Goal: Task Accomplishment & Management: Manage account settings

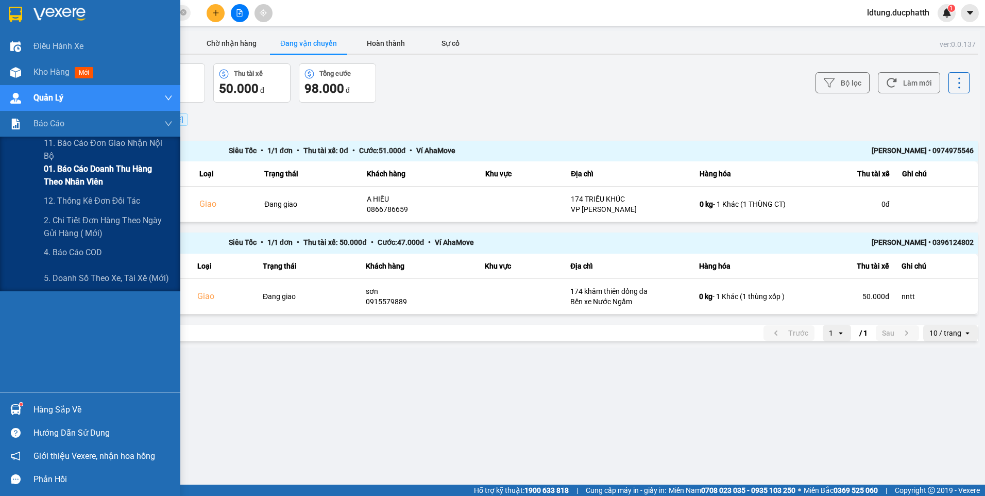
click at [126, 168] on span "01. Báo cáo doanh thu hàng theo nhân viên" at bounding box center [108, 175] width 129 height 26
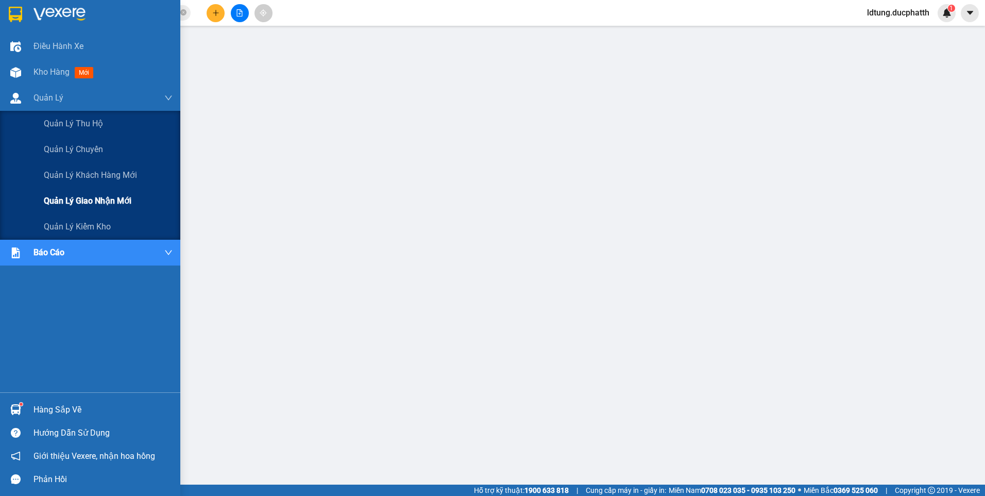
click at [85, 194] on div "Quản lý giao nhận mới" at bounding box center [108, 201] width 129 height 26
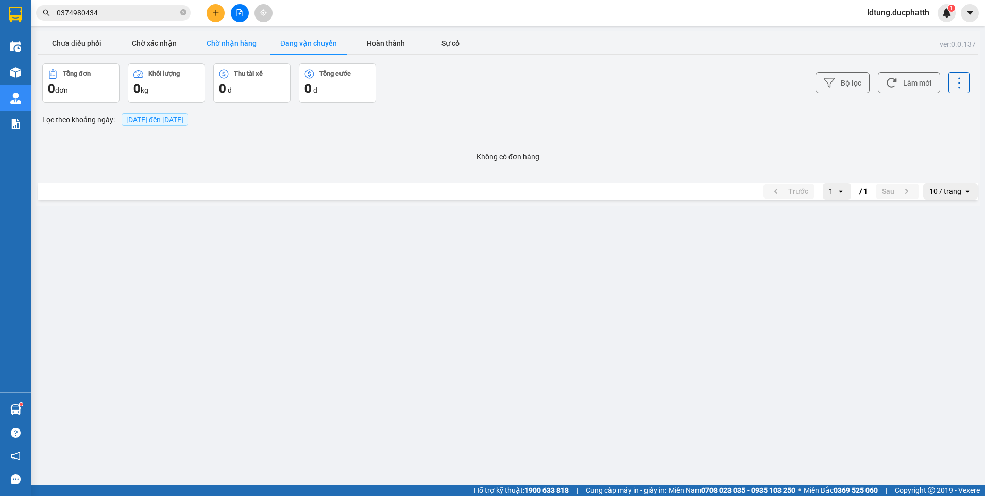
click at [229, 47] on button "Chờ nhận hàng" at bounding box center [231, 43] width 77 height 21
click at [163, 51] on button "Chờ xác nhận" at bounding box center [153, 43] width 77 height 21
click at [94, 39] on button "Chưa điều phối" at bounding box center [76, 43] width 77 height 21
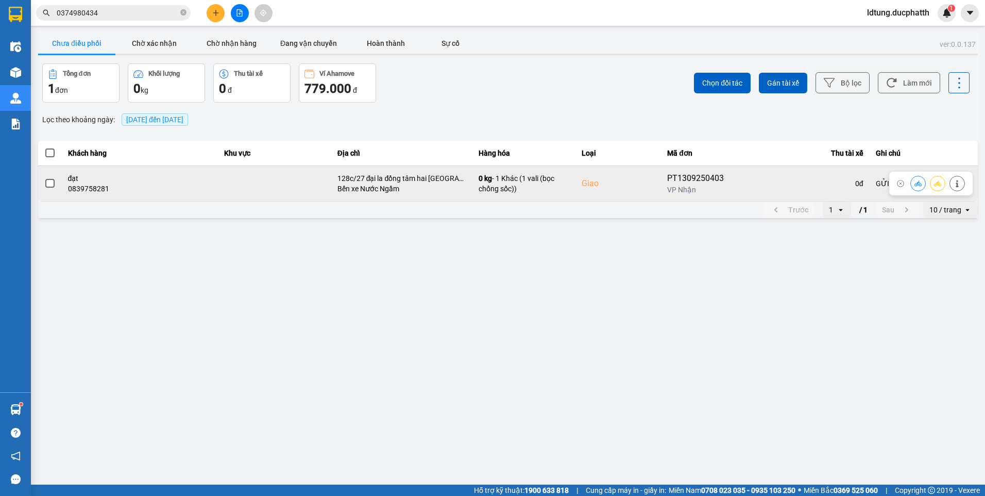
click at [46, 187] on span at bounding box center [49, 183] width 9 height 9
click at [44, 178] on input "checkbox" at bounding box center [44, 178] width 0 height 0
click at [917, 186] on icon at bounding box center [918, 183] width 7 height 6
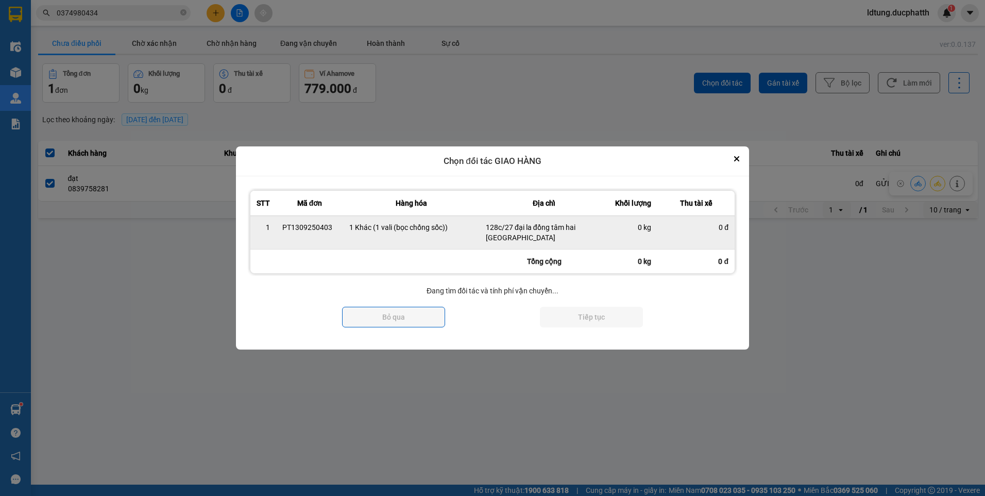
click at [603, 230] on td "128c/27 đại la đồng tâm hai [GEOGRAPHIC_DATA]" at bounding box center [544, 231] width 129 height 33
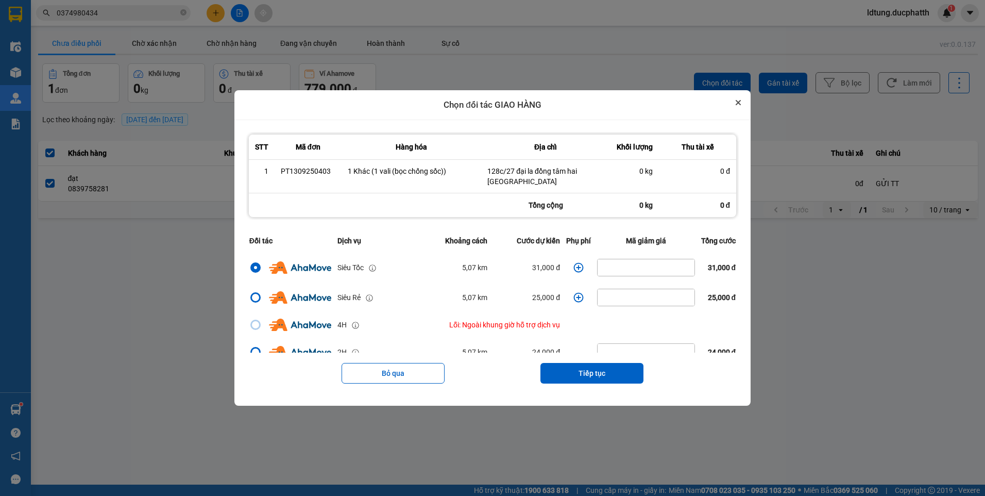
click at [736, 162] on td "0 đ" at bounding box center [697, 175] width 77 height 33
click at [751, 109] on div "Chọn đối tác GIAO HÀNG" at bounding box center [492, 105] width 516 height 30
click at [741, 100] on icon "Close" at bounding box center [738, 102] width 5 height 5
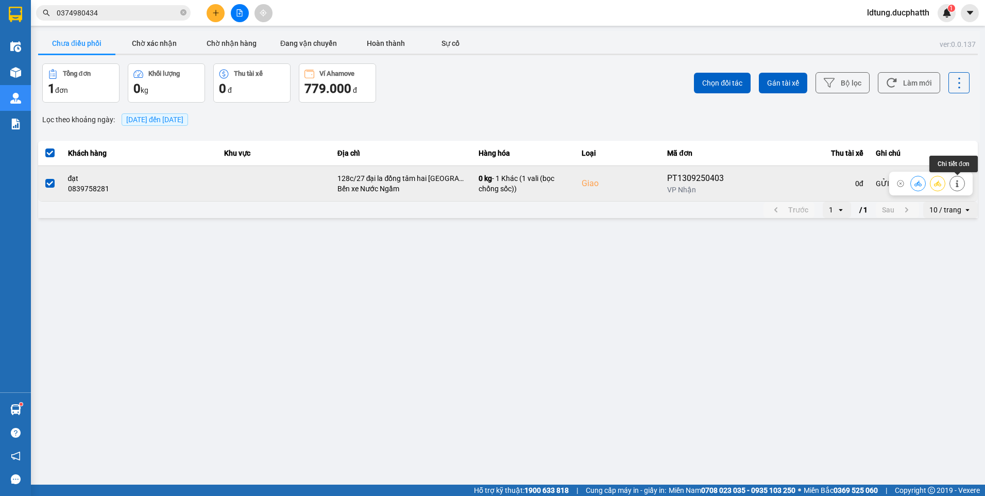
click at [957, 186] on icon at bounding box center [957, 183] width 3 height 7
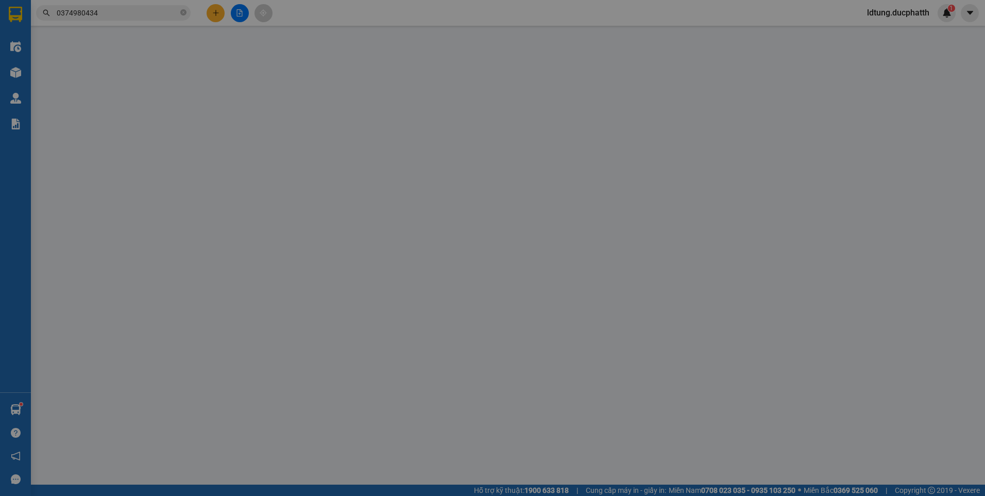
type input "0817674430"
type input "c lan"
type input "0839758281"
type input "đạt"
checkbox input "true"
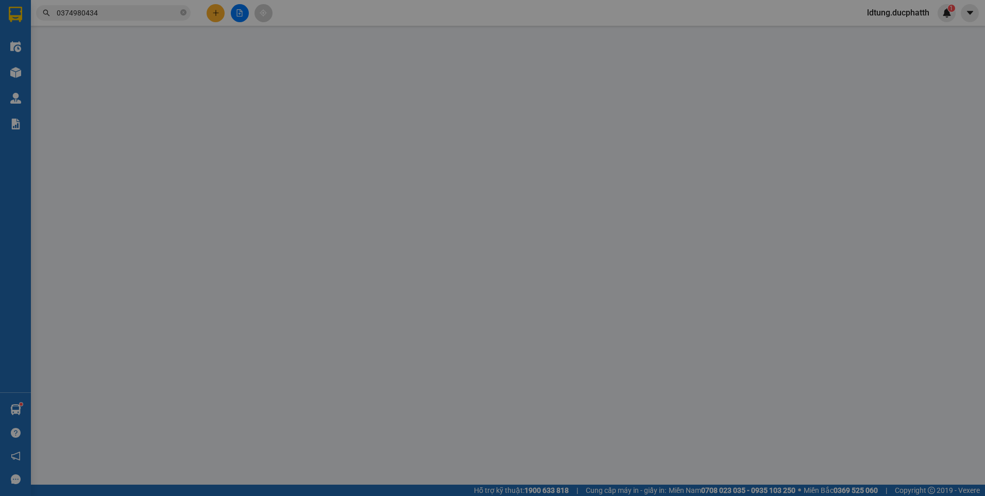
type input "128c/27 đại la đồng tâm hai [GEOGRAPHIC_DATA]"
type input "GỬI TT"
type input "100.000"
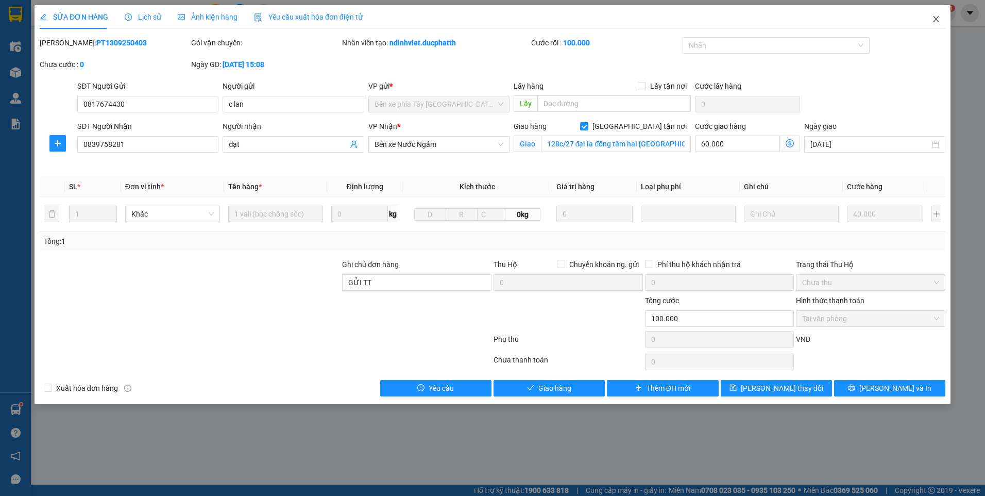
click at [940, 21] on icon "close" at bounding box center [936, 19] width 8 height 8
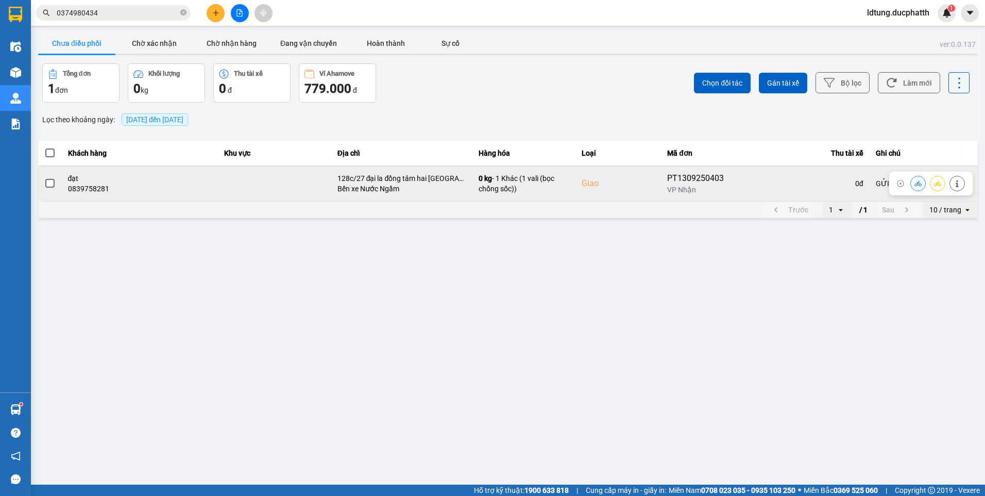
click at [914, 180] on button at bounding box center [918, 183] width 14 height 18
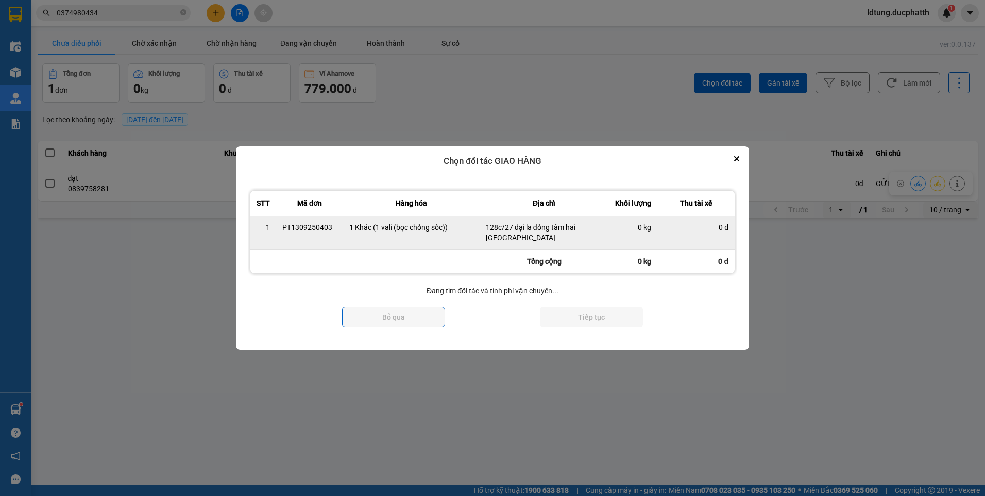
click at [615, 242] on td "0 kg" at bounding box center [633, 231] width 49 height 33
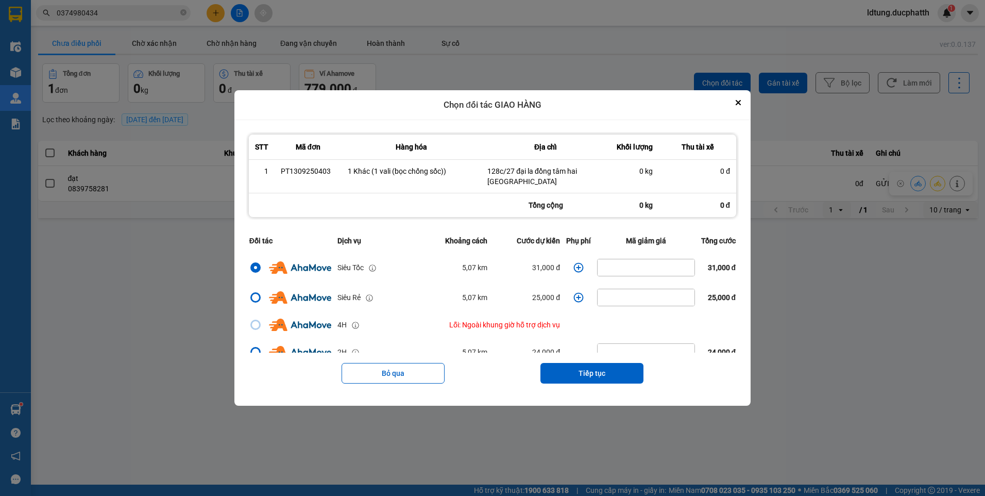
click at [574, 265] on icon "dialog" at bounding box center [579, 267] width 10 height 10
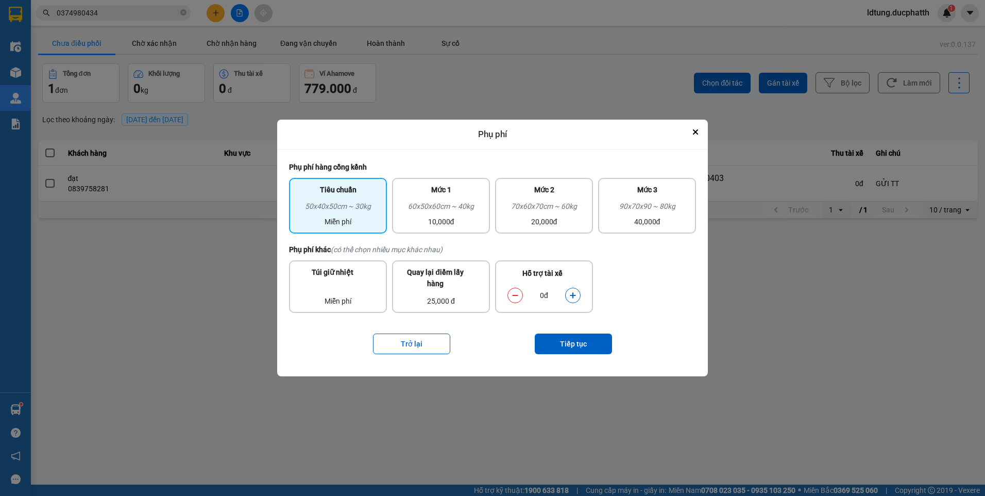
click at [574, 265] on div "Hỗ trợ tài xế 0đ" at bounding box center [544, 286] width 98 height 53
drag, startPoint x: 574, startPoint y: 265, endPoint x: 572, endPoint y: 290, distance: 24.3
click at [572, 286] on div "0đ" at bounding box center [543, 295] width 83 height 21
click at [572, 291] on button "dialog" at bounding box center [573, 295] width 14 height 18
click at [572, 292] on icon "dialog" at bounding box center [572, 295] width 7 height 7
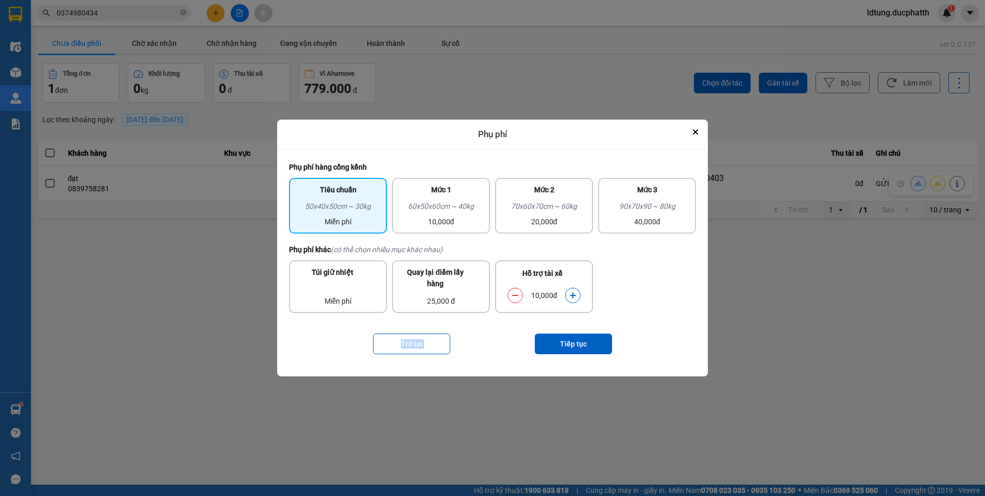
click at [573, 292] on icon "dialog" at bounding box center [572, 295] width 7 height 7
click at [568, 345] on button "Tiếp tục" at bounding box center [573, 343] width 77 height 21
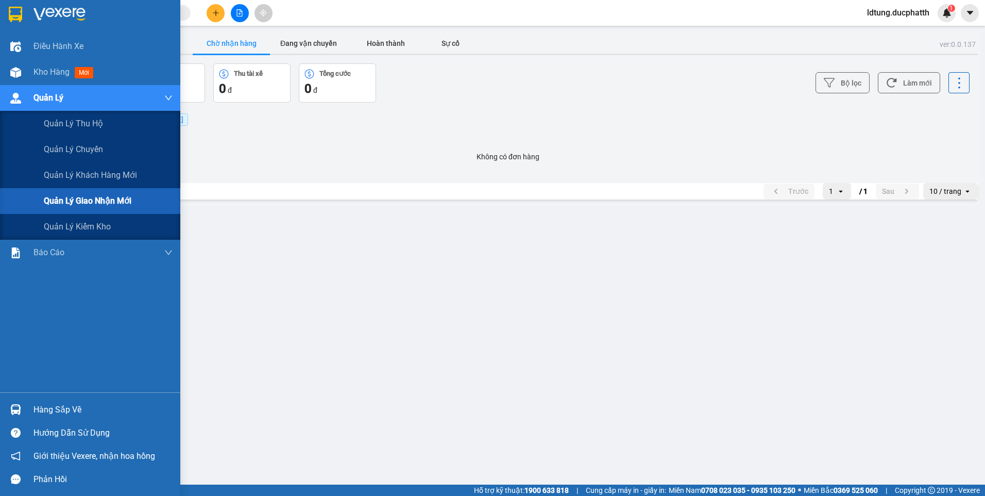
click at [86, 204] on span "Quản lý giao nhận mới" at bounding box center [88, 200] width 88 height 13
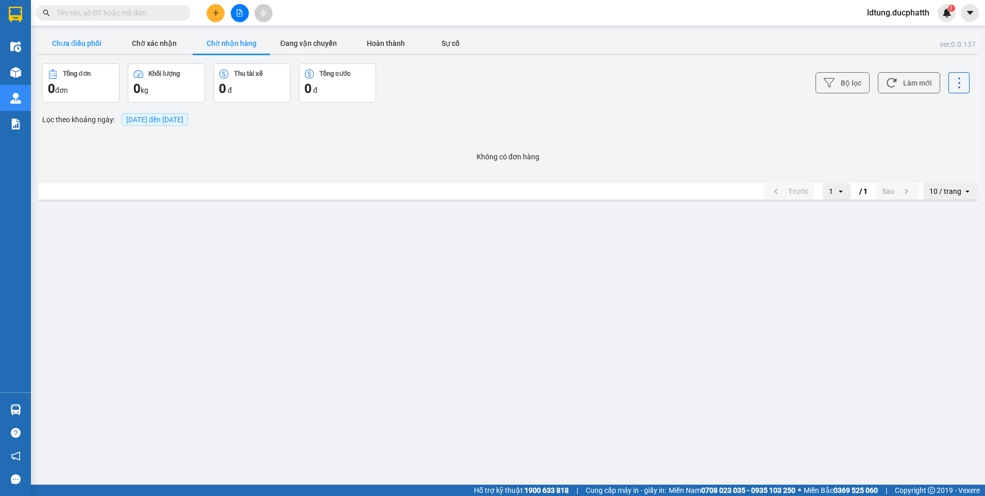
click at [83, 52] on button "Chưa điều phối" at bounding box center [76, 43] width 77 height 21
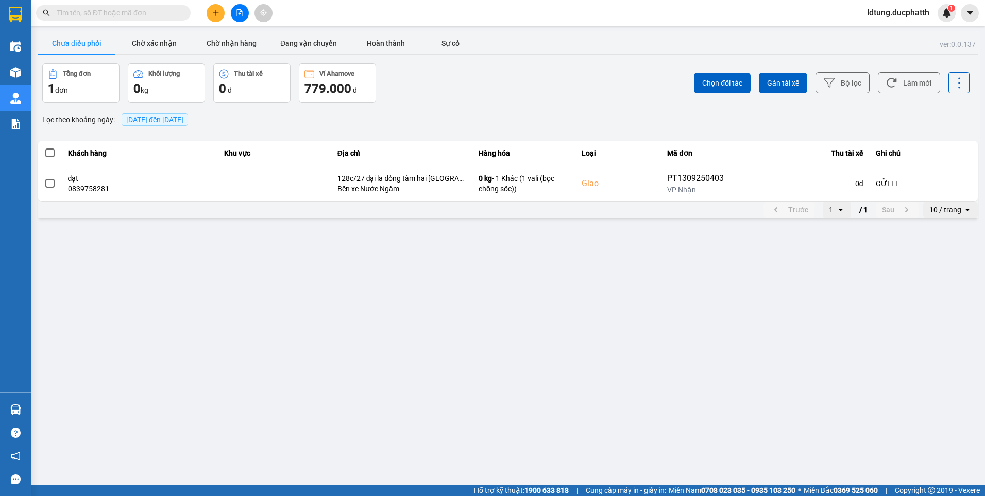
click at [49, 156] on span at bounding box center [49, 152] width 9 height 9
click at [44, 147] on input "checkbox" at bounding box center [44, 147] width 0 height 0
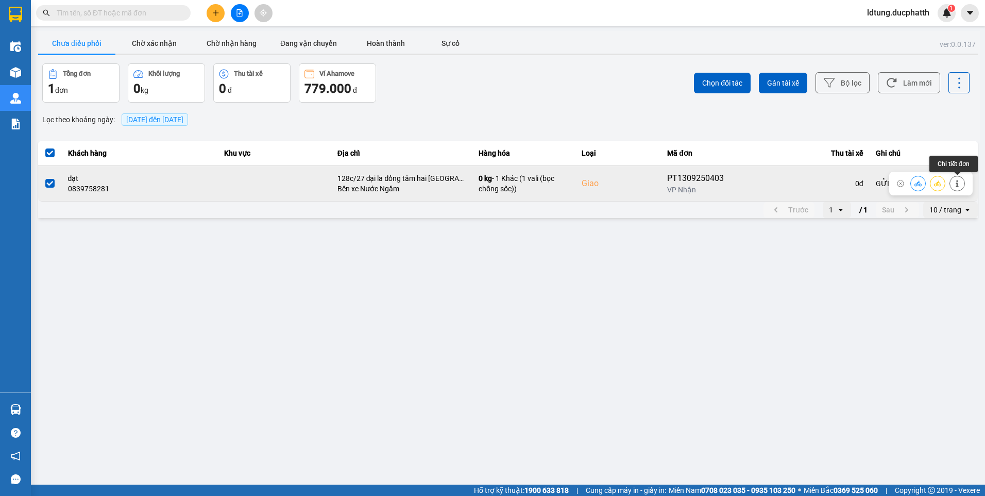
click at [960, 187] on button at bounding box center [957, 183] width 14 height 18
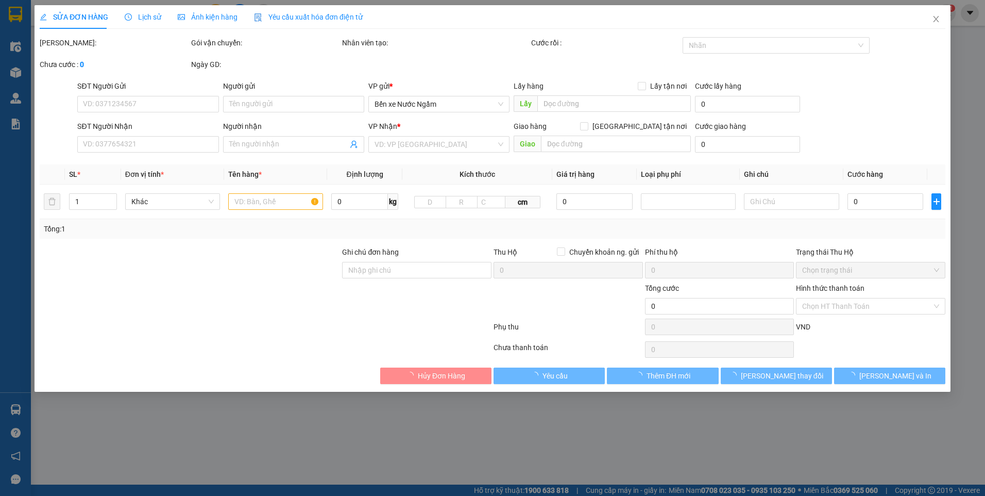
type input "0817674430"
type input "c lan"
type input "0839758281"
type input "đạt"
checkbox input "true"
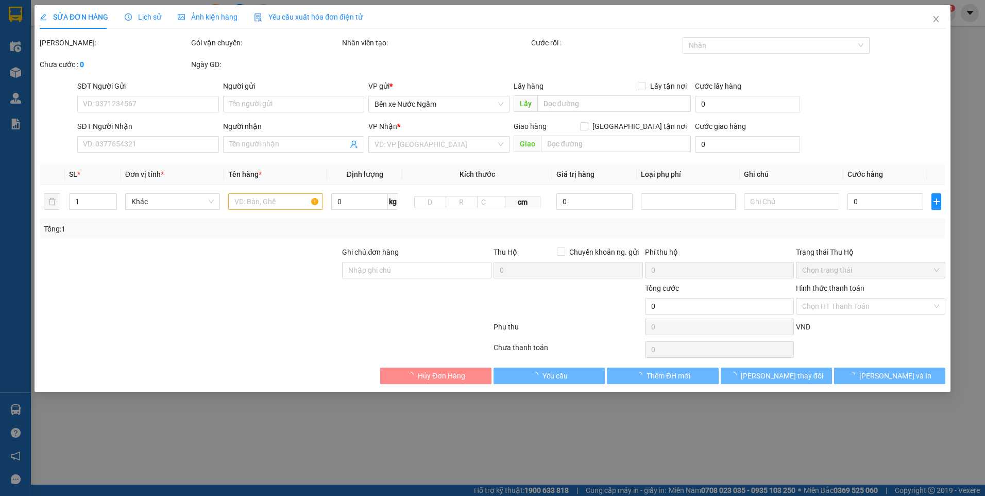
type input "128c/27 đại la đồng tâm hai [GEOGRAPHIC_DATA]"
type input "GỬI TT"
type input "100.000"
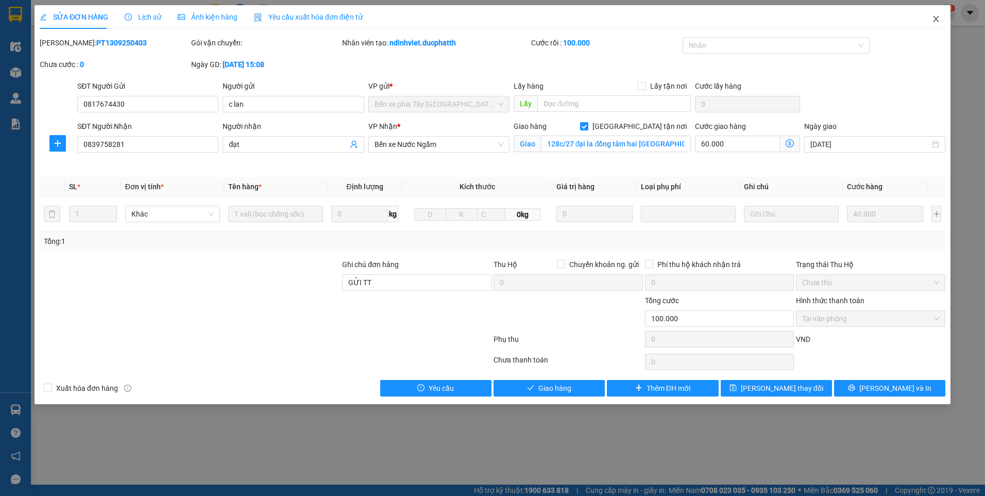
click at [942, 20] on span "Close" at bounding box center [936, 19] width 29 height 29
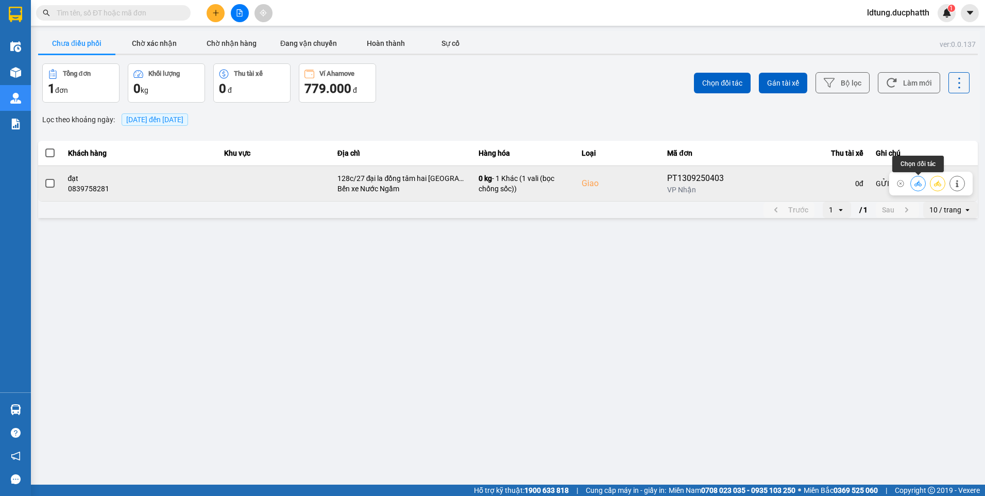
click at [913, 182] on button at bounding box center [918, 183] width 14 height 18
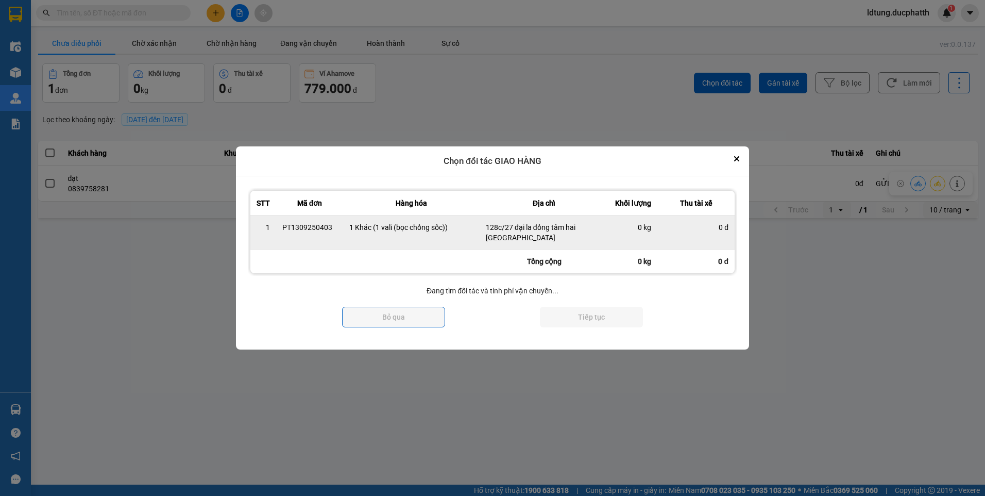
click at [322, 231] on div "PT1309250403" at bounding box center [309, 227] width 55 height 10
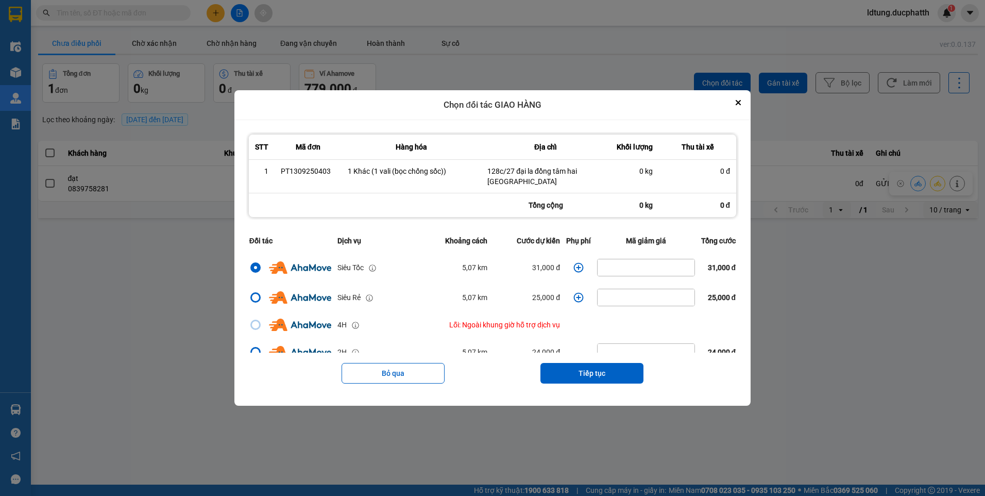
click at [576, 269] on icon "dialog" at bounding box center [579, 267] width 10 height 10
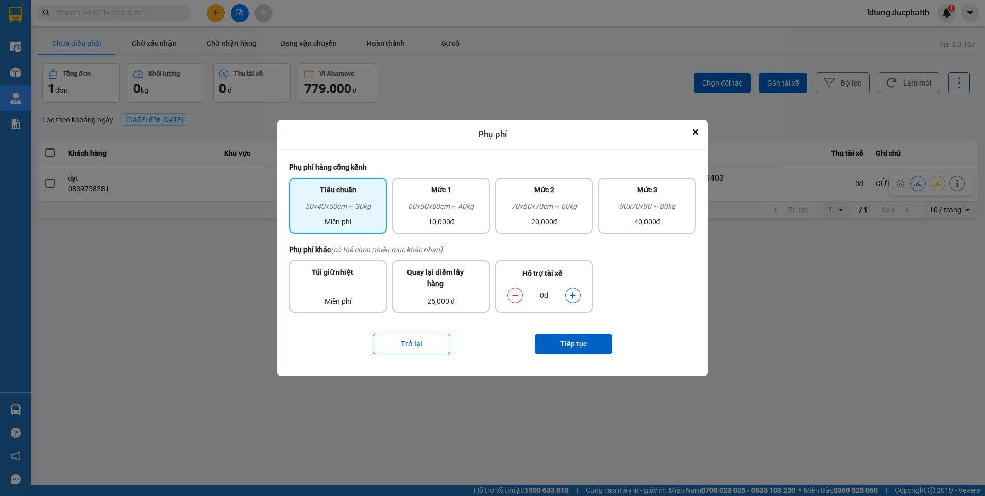
click at [577, 268] on div "Hỗ trợ tài xế" at bounding box center [543, 276] width 83 height 18
drag, startPoint x: 576, startPoint y: 269, endPoint x: 569, endPoint y: 297, distance: 29.7
click at [569, 297] on button "dialog" at bounding box center [573, 295] width 14 height 18
click at [569, 298] on button "dialog" at bounding box center [573, 295] width 14 height 18
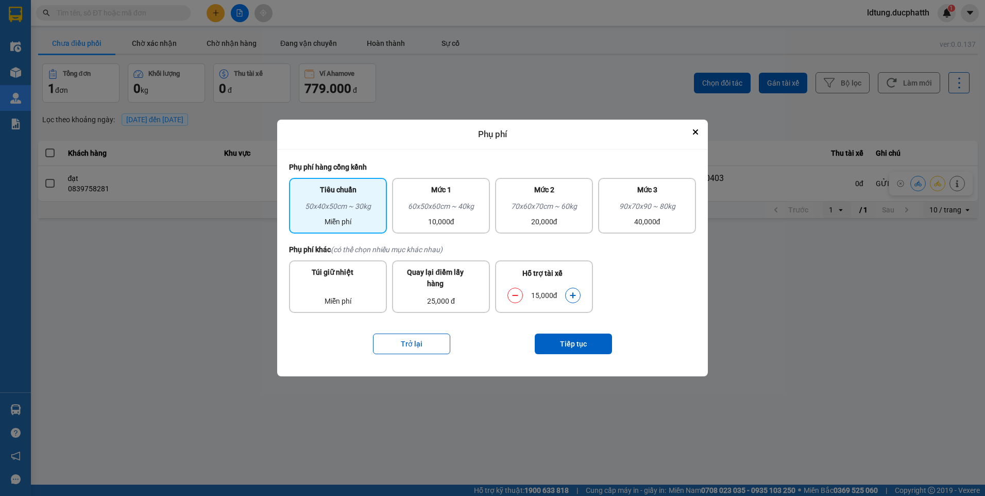
click at [569, 298] on button "dialog" at bounding box center [573, 295] width 14 height 18
click at [571, 350] on button "Tiếp tục" at bounding box center [573, 343] width 77 height 21
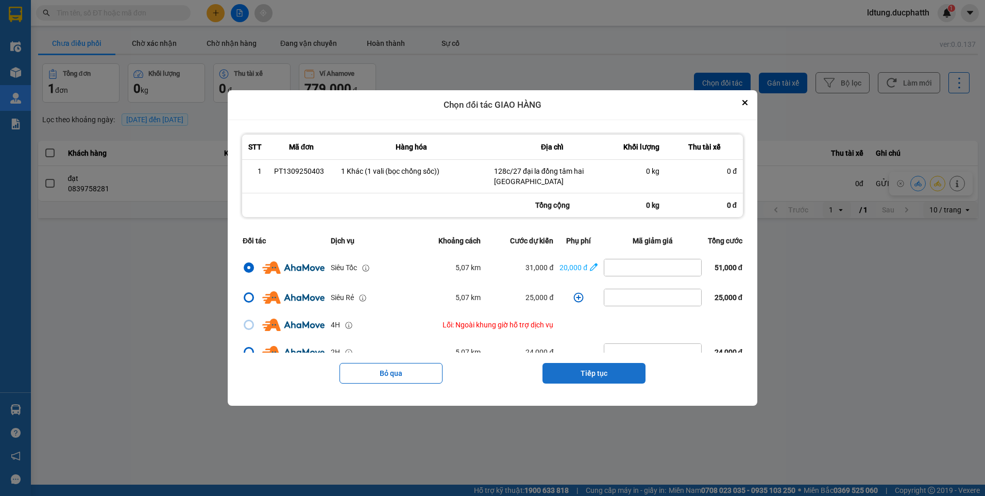
click at [554, 373] on button "Tiếp tục" at bounding box center [594, 373] width 103 height 21
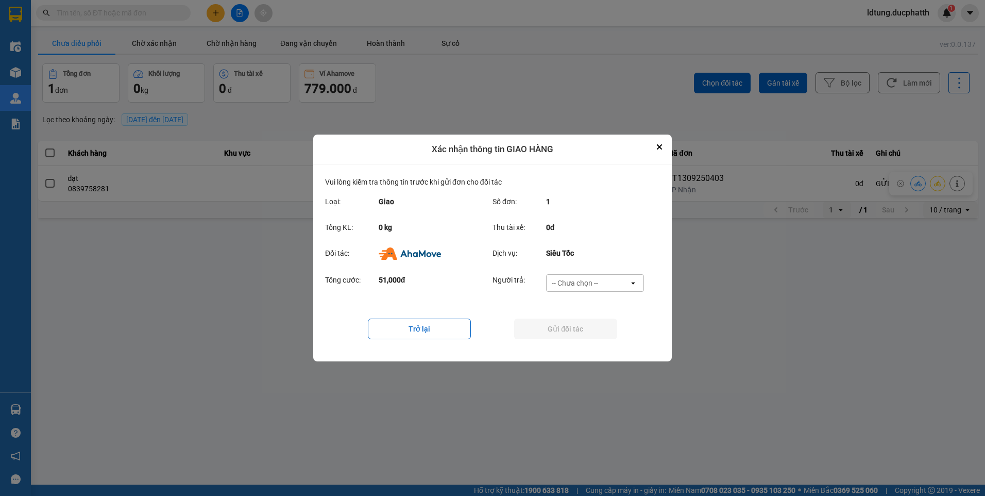
drag, startPoint x: 550, startPoint y: 276, endPoint x: 558, endPoint y: 290, distance: 15.9
click at [552, 277] on div "-- Chưa chọn --" at bounding box center [588, 283] width 82 height 16
click at [566, 344] on span "Ví Ahamove" at bounding box center [575, 342] width 42 height 10
click at [566, 333] on button "Gửi đối tác" at bounding box center [565, 329] width 103 height 21
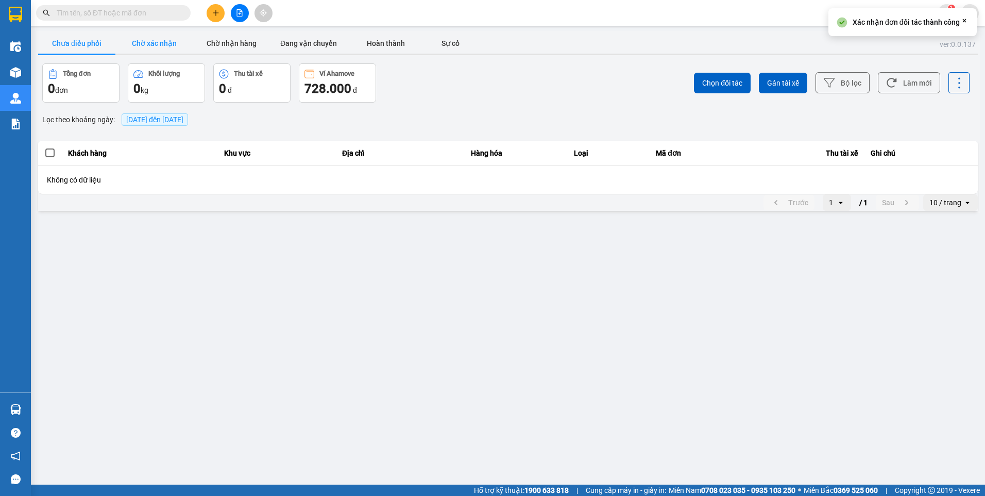
drag, startPoint x: 148, startPoint y: 35, endPoint x: 181, endPoint y: 54, distance: 38.1
click at [148, 35] on button "Chờ xác nhận" at bounding box center [153, 43] width 77 height 21
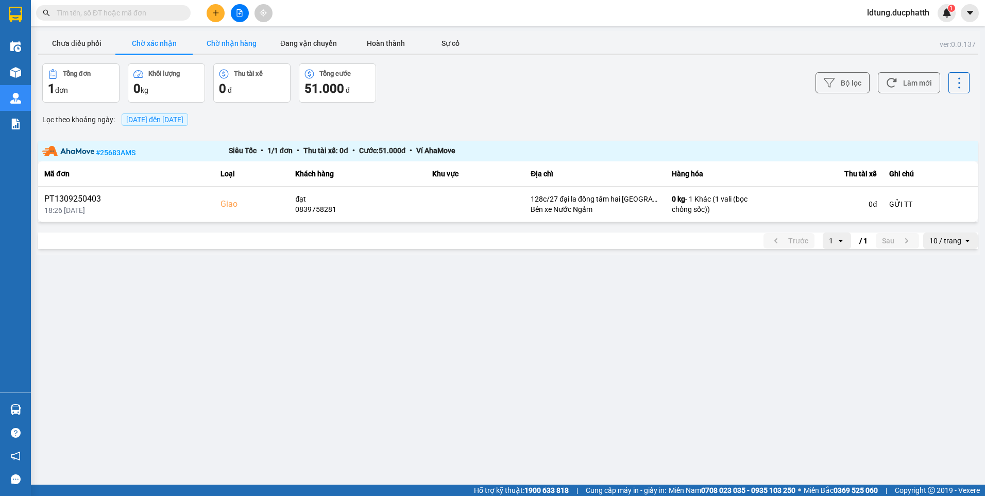
click at [227, 52] on button "Chờ nhận hàng" at bounding box center [231, 43] width 77 height 21
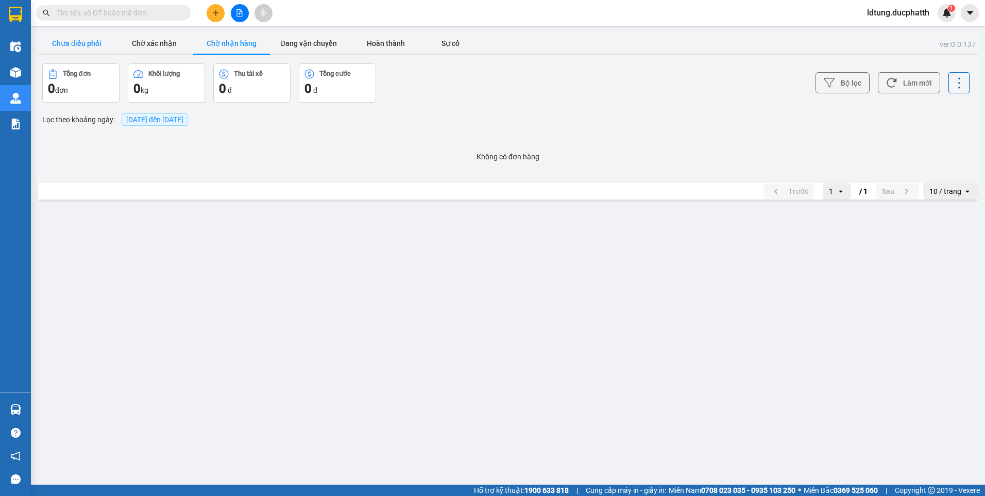
click at [109, 48] on button "Chưa điều phối" at bounding box center [76, 43] width 77 height 21
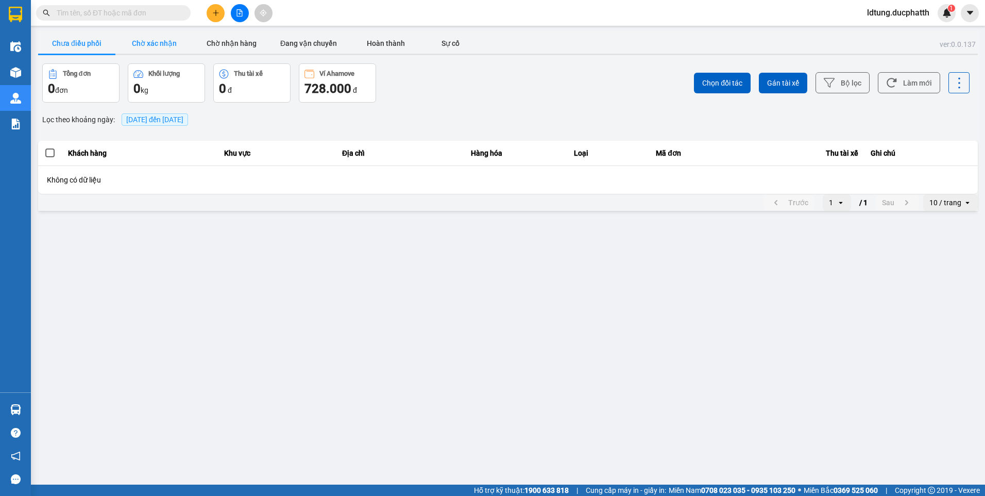
click at [175, 39] on button "Chờ xác nhận" at bounding box center [153, 43] width 77 height 21
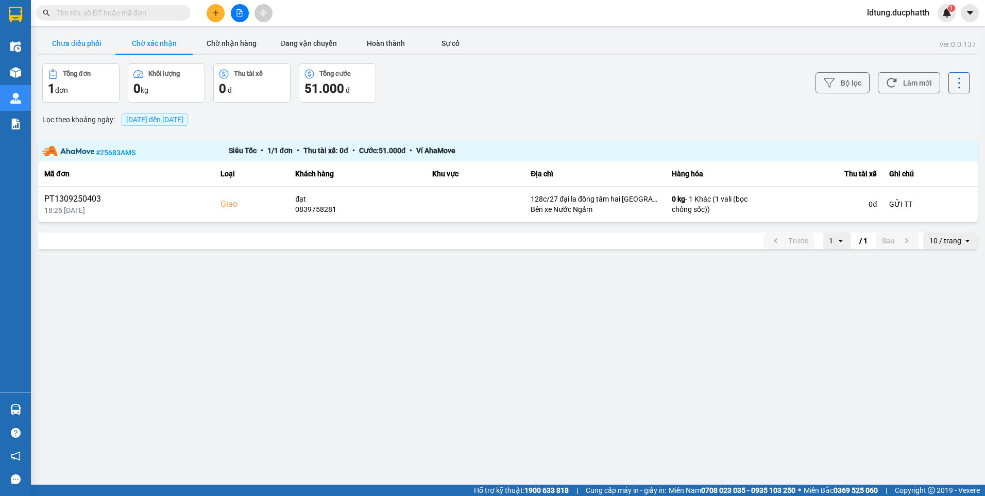
click at [98, 43] on button "Chưa điều phối" at bounding box center [76, 43] width 77 height 21
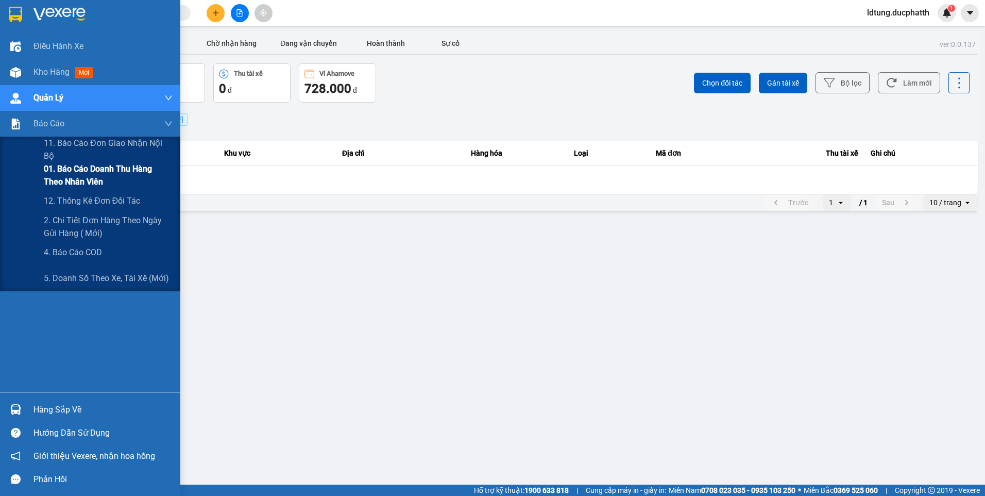
click at [117, 168] on span "01. Báo cáo doanh thu hàng theo nhân viên" at bounding box center [108, 175] width 129 height 26
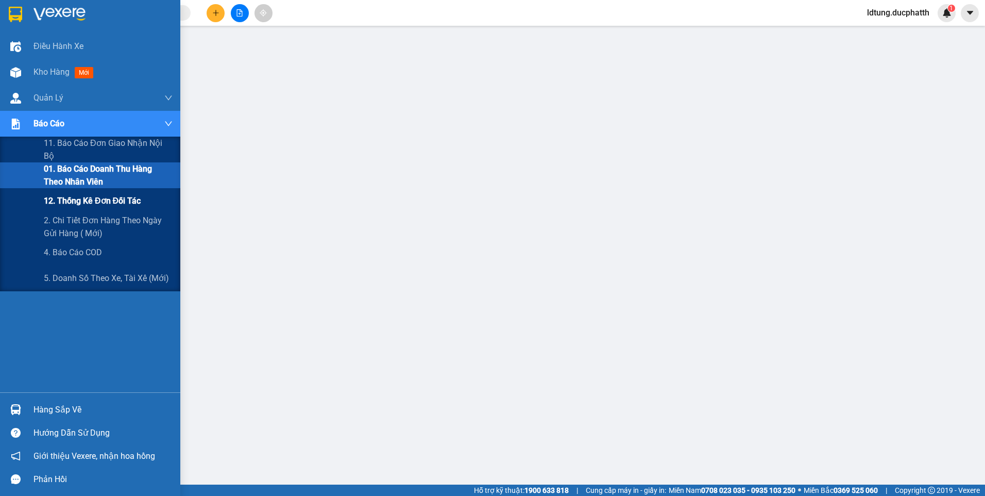
click at [57, 195] on span "12. Thống kê đơn đối tác" at bounding box center [92, 200] width 97 height 13
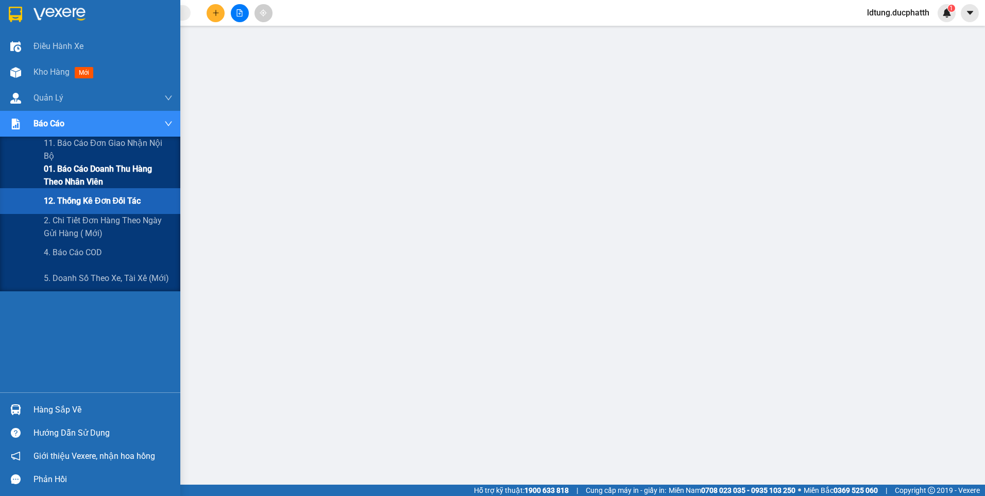
click at [106, 174] on span "01. Báo cáo doanh thu hàng theo nhân viên" at bounding box center [108, 175] width 129 height 26
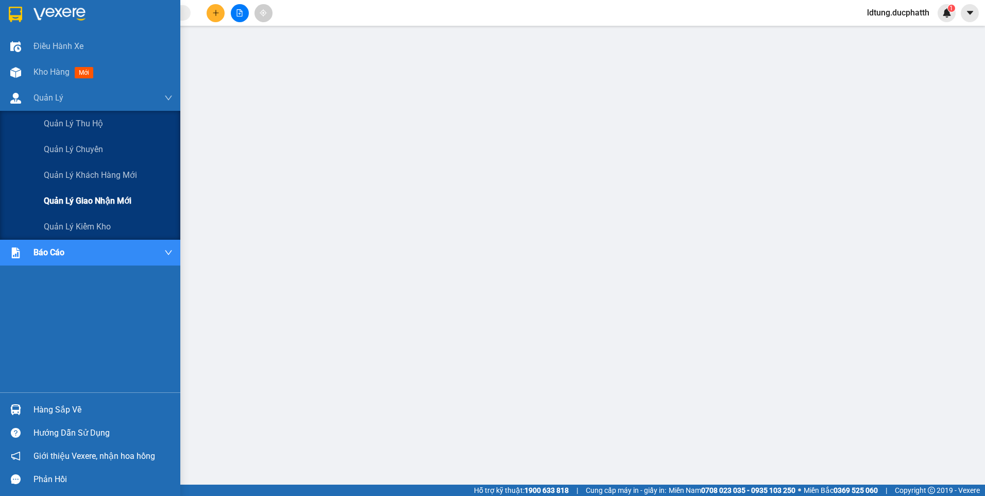
click at [109, 206] on span "Quản lý giao nhận mới" at bounding box center [88, 200] width 88 height 13
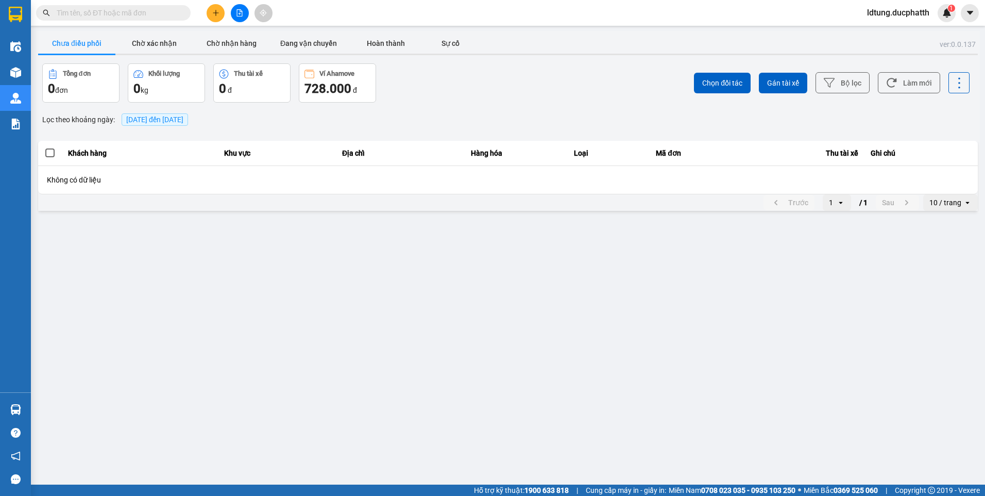
click at [173, 31] on div "ver: 0.0.137 Chưa điều phối Chờ xác nhận Chờ nhận hàng Đang vận chuyển Hoàn thà…" at bounding box center [508, 122] width 944 height 182
drag, startPoint x: 127, startPoint y: 42, endPoint x: 203, endPoint y: 41, distance: 75.8
click at [129, 42] on button "Chờ xác nhận" at bounding box center [153, 43] width 77 height 21
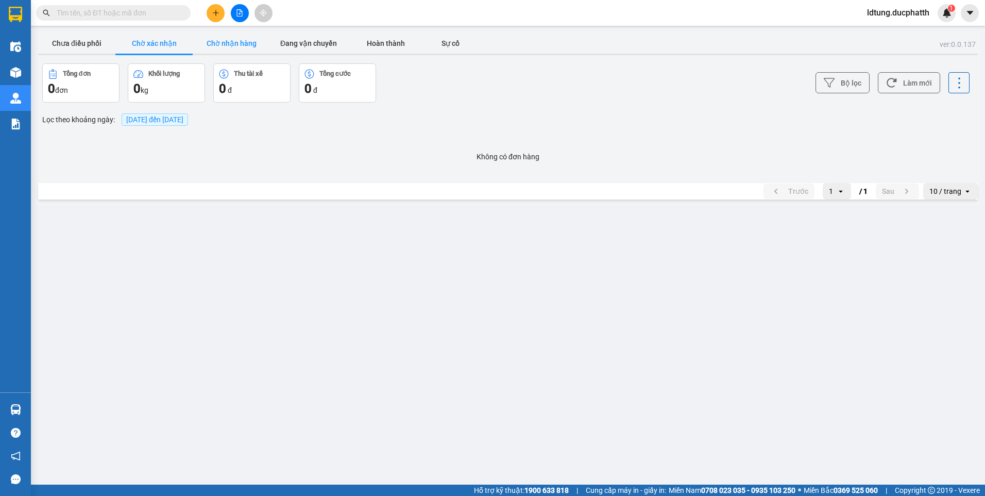
click at [207, 41] on button "Chờ nhận hàng" at bounding box center [231, 43] width 77 height 21
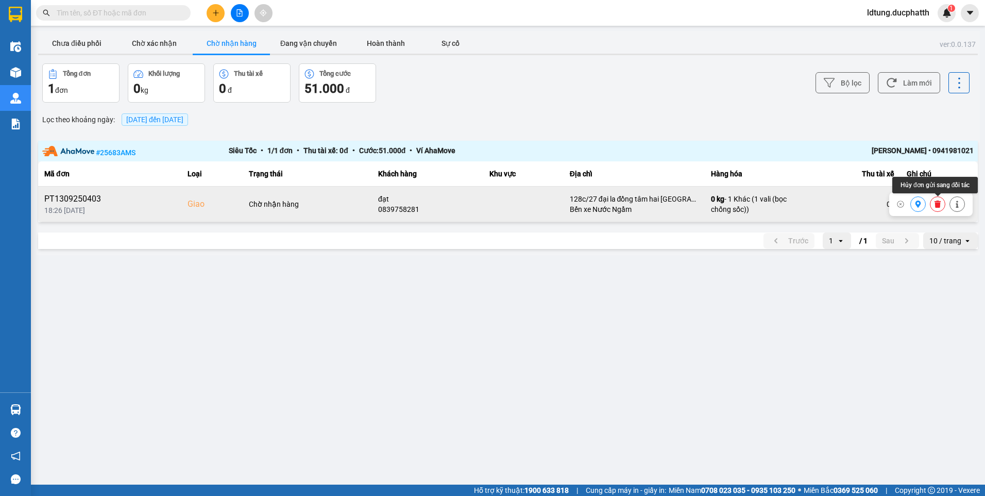
click at [941, 204] on icon at bounding box center [938, 203] width 6 height 7
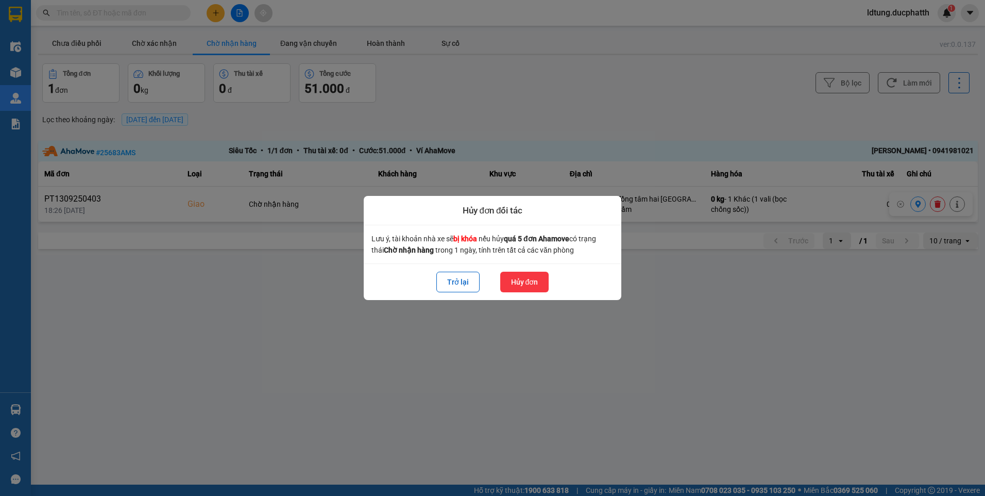
click at [531, 278] on button "Hủy đơn" at bounding box center [524, 282] width 49 height 21
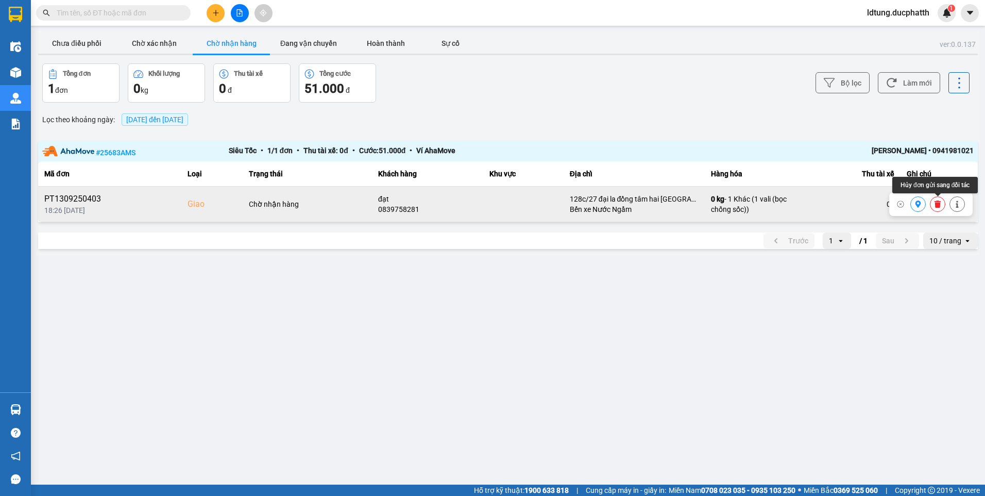
click at [940, 201] on icon at bounding box center [937, 203] width 7 height 7
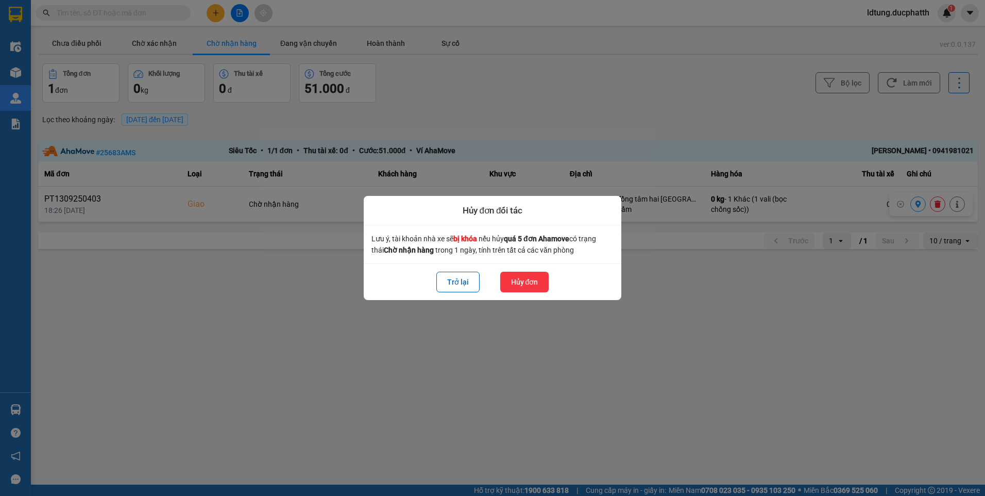
click at [535, 281] on button "Hủy đơn" at bounding box center [524, 282] width 49 height 21
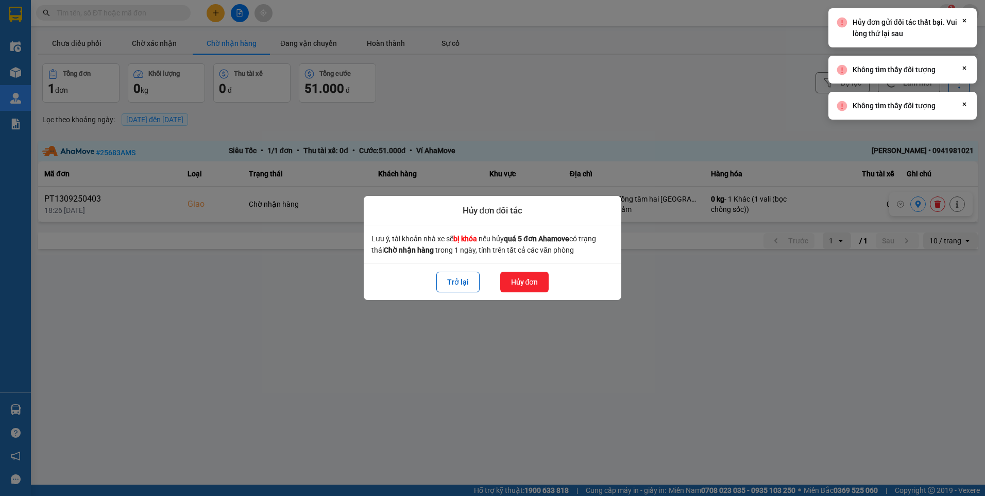
click at [572, 161] on div at bounding box center [492, 248] width 985 height 496
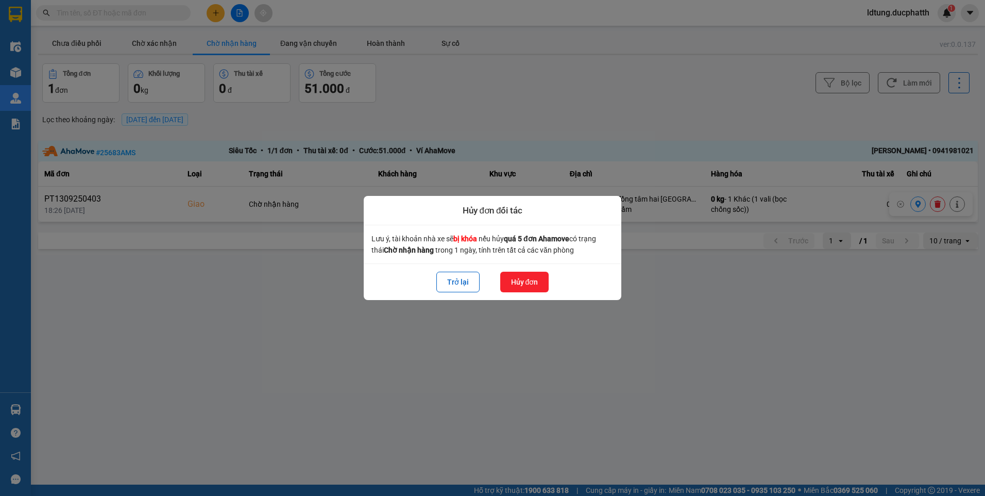
drag, startPoint x: 463, startPoint y: 289, endPoint x: 289, endPoint y: 227, distance: 184.4
click at [458, 284] on button "Trở lại" at bounding box center [458, 282] width 43 height 21
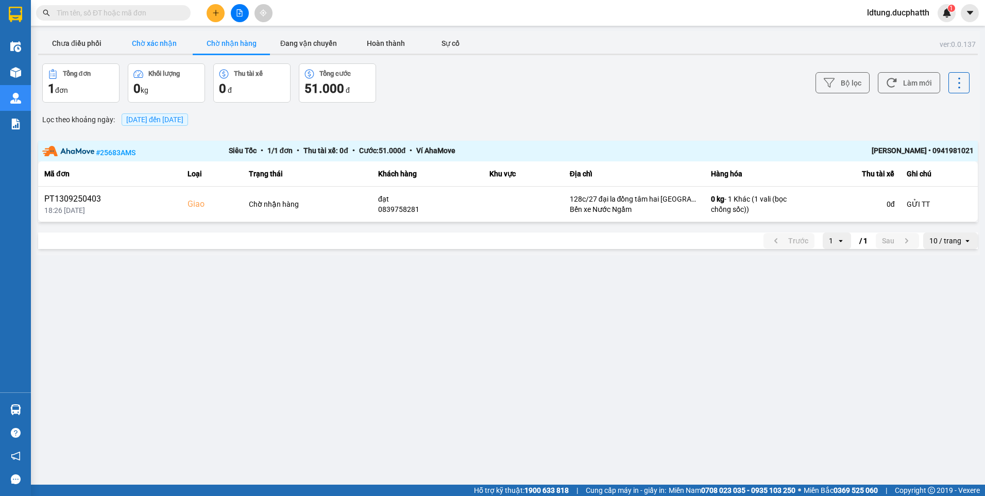
drag, startPoint x: 169, startPoint y: 50, endPoint x: 95, endPoint y: 44, distance: 73.9
click at [167, 50] on button "Chờ xác nhận" at bounding box center [153, 43] width 77 height 21
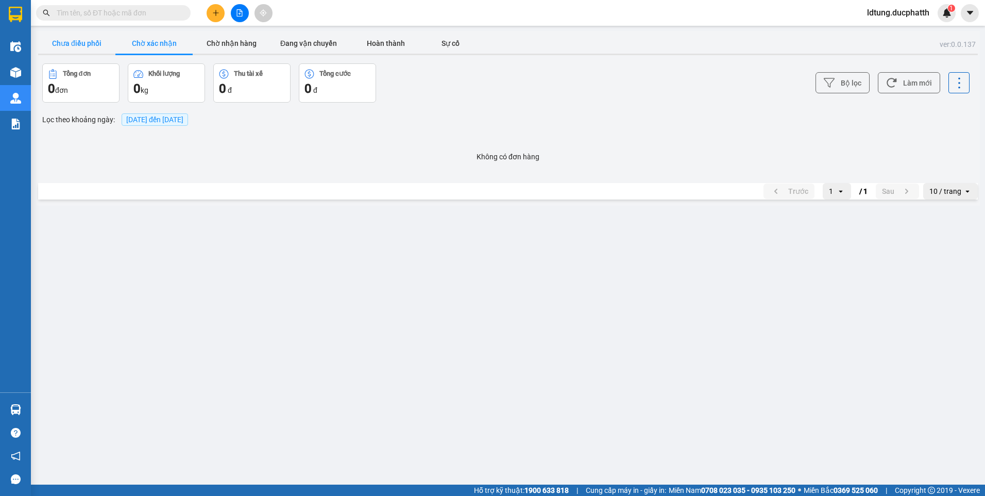
click at [94, 43] on button "Chưa điều phối" at bounding box center [76, 43] width 77 height 21
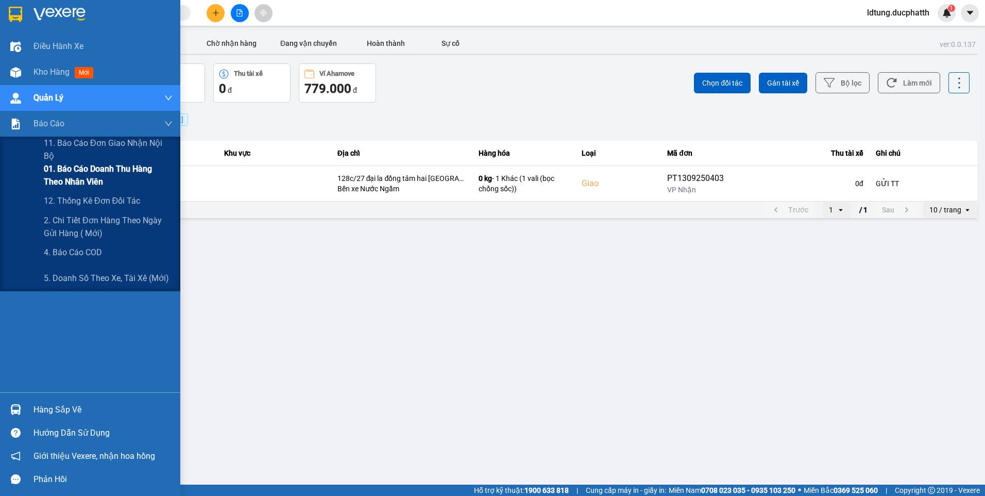
click at [107, 177] on span "01. Báo cáo doanh thu hàng theo nhân viên" at bounding box center [108, 175] width 129 height 26
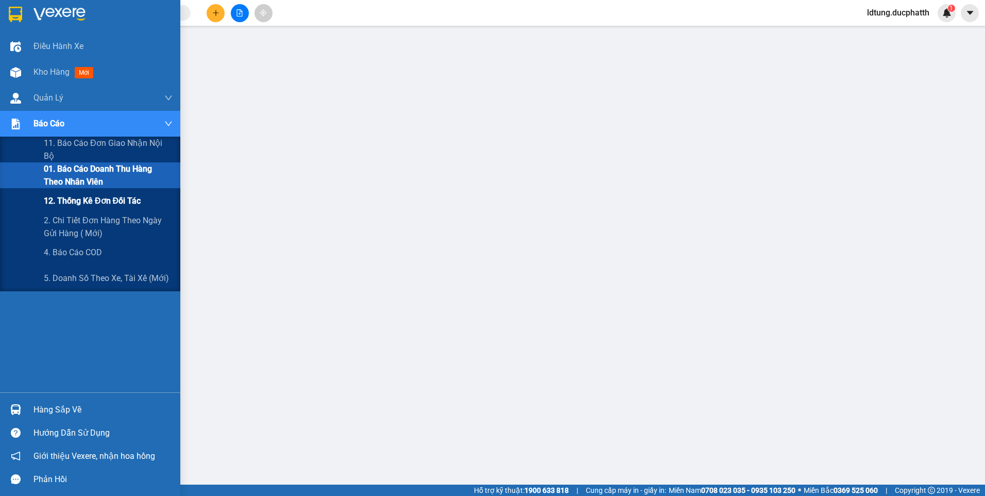
click at [139, 197] on span "12. Thống kê đơn đối tác" at bounding box center [92, 200] width 97 height 13
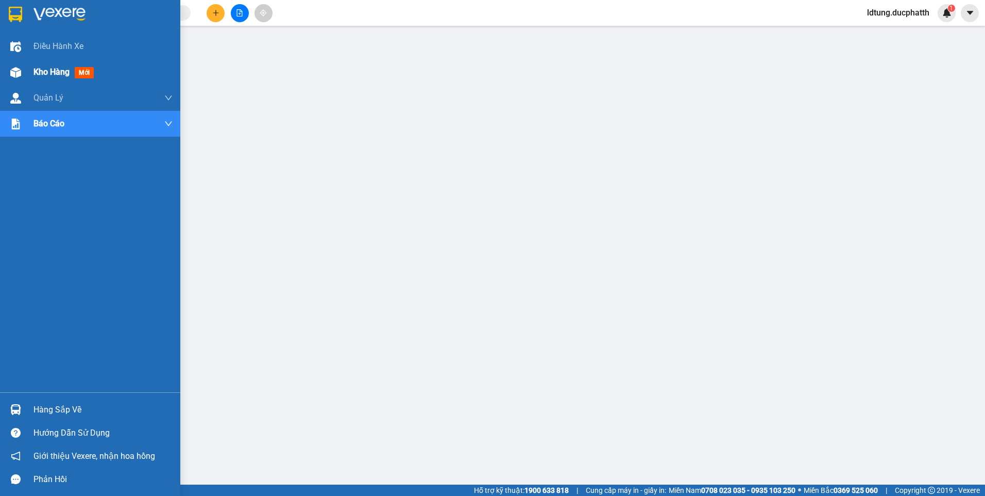
click at [43, 72] on span "Kho hàng" at bounding box center [51, 72] width 36 height 10
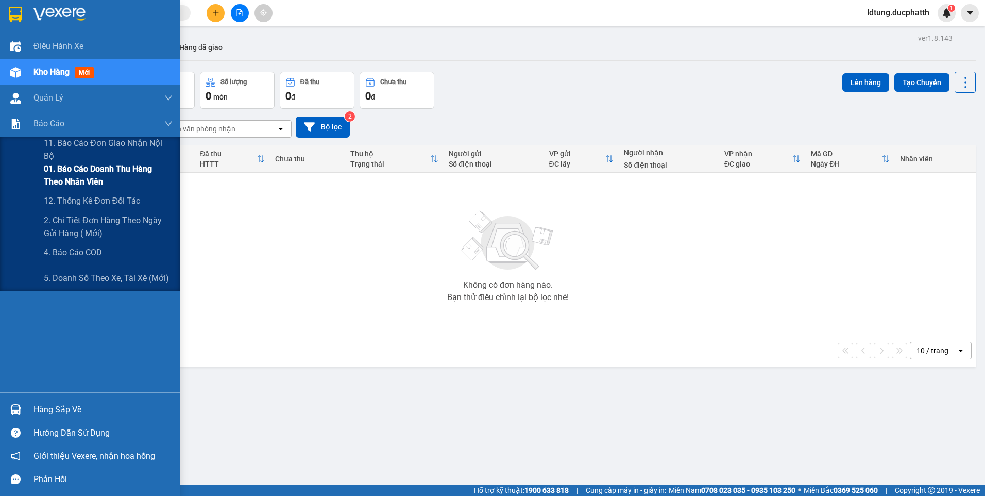
click at [115, 175] on span "01. Báo cáo doanh thu hàng theo nhân viên" at bounding box center [108, 175] width 129 height 26
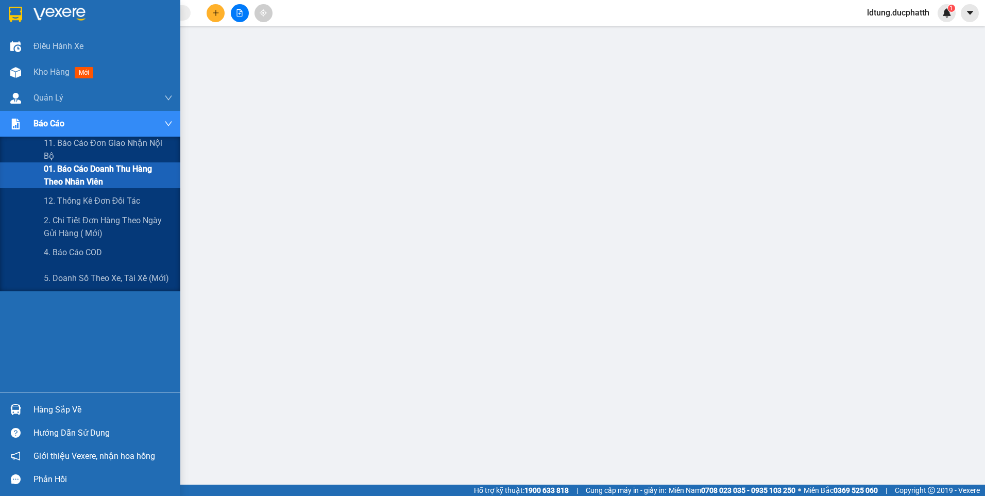
click at [22, 131] on div at bounding box center [16, 124] width 18 height 18
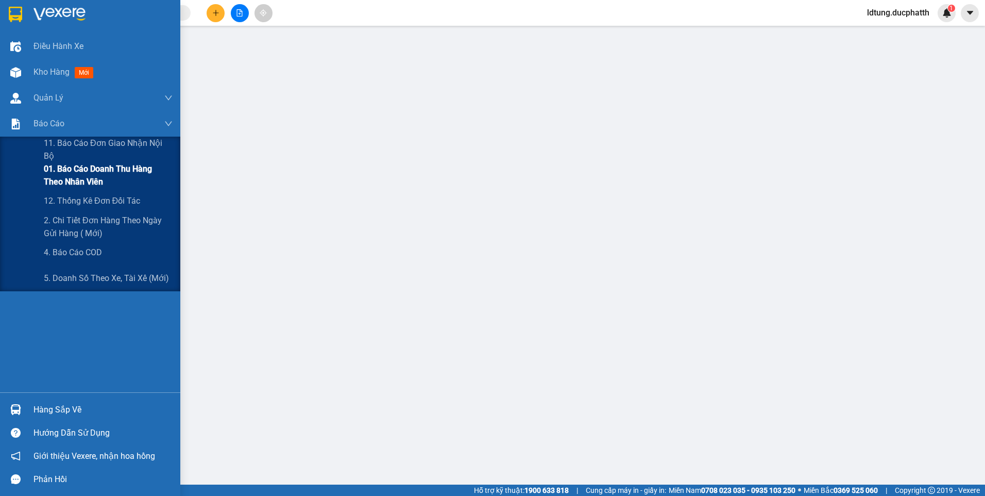
click at [79, 167] on span "01. Báo cáo doanh thu hàng theo nhân viên" at bounding box center [108, 175] width 129 height 26
